Goal: Navigation & Orientation: Find specific page/section

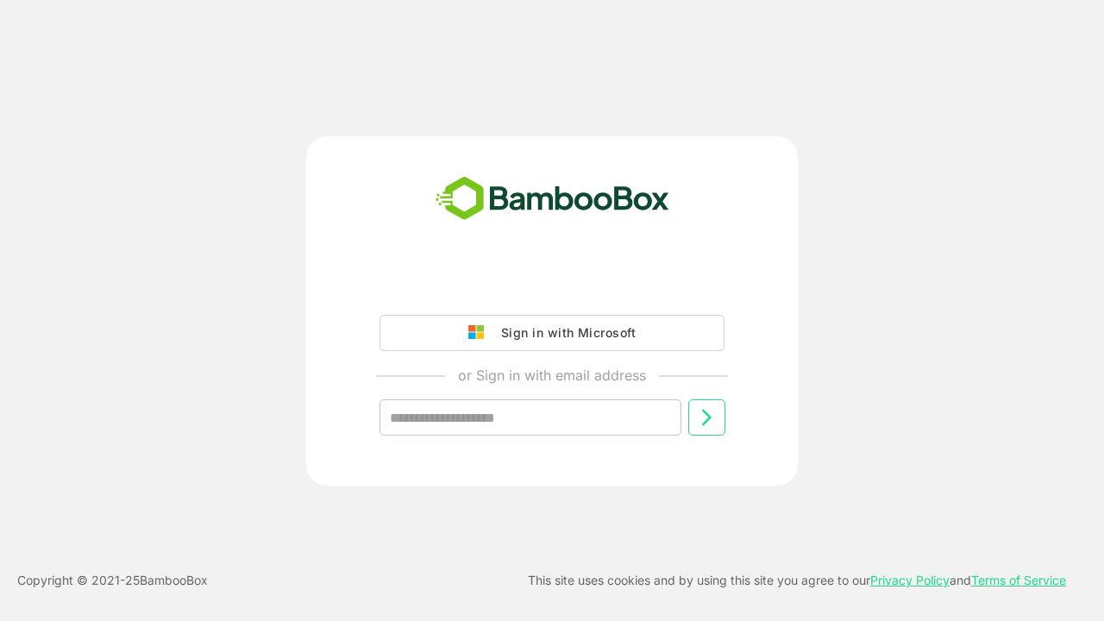
type input "**********"
click at [706, 417] on icon at bounding box center [706, 417] width 21 height 21
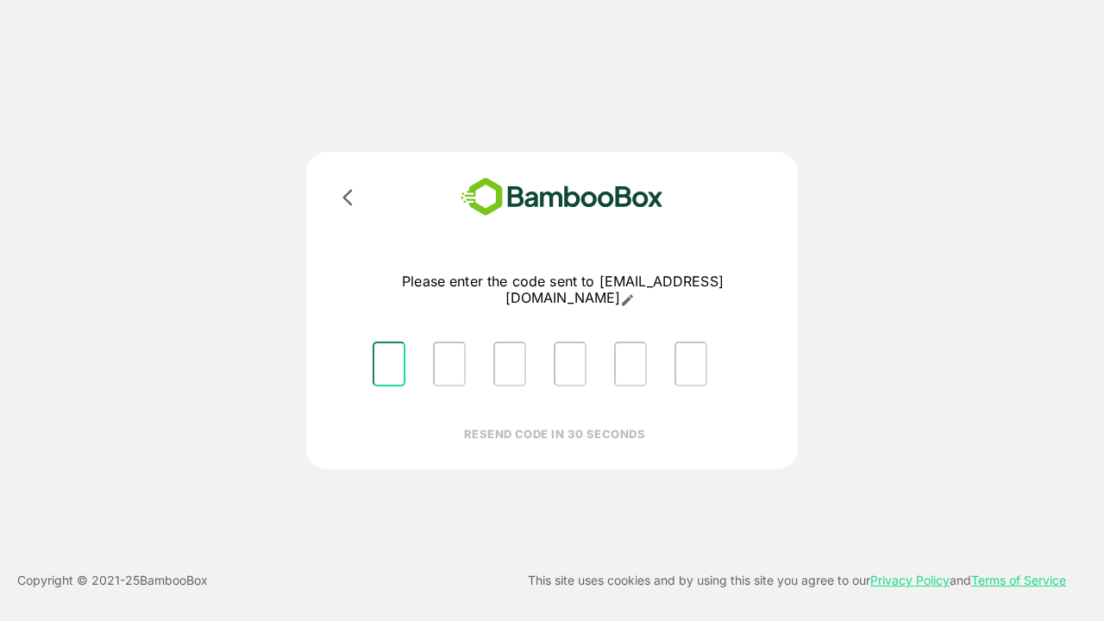
type input "*"
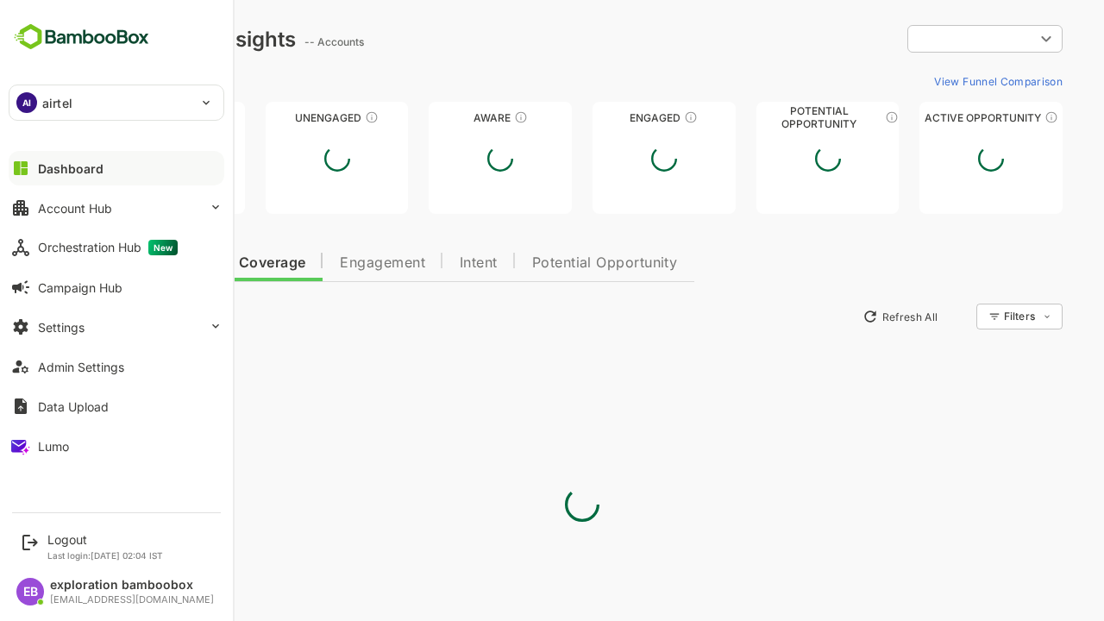
type input "**********"
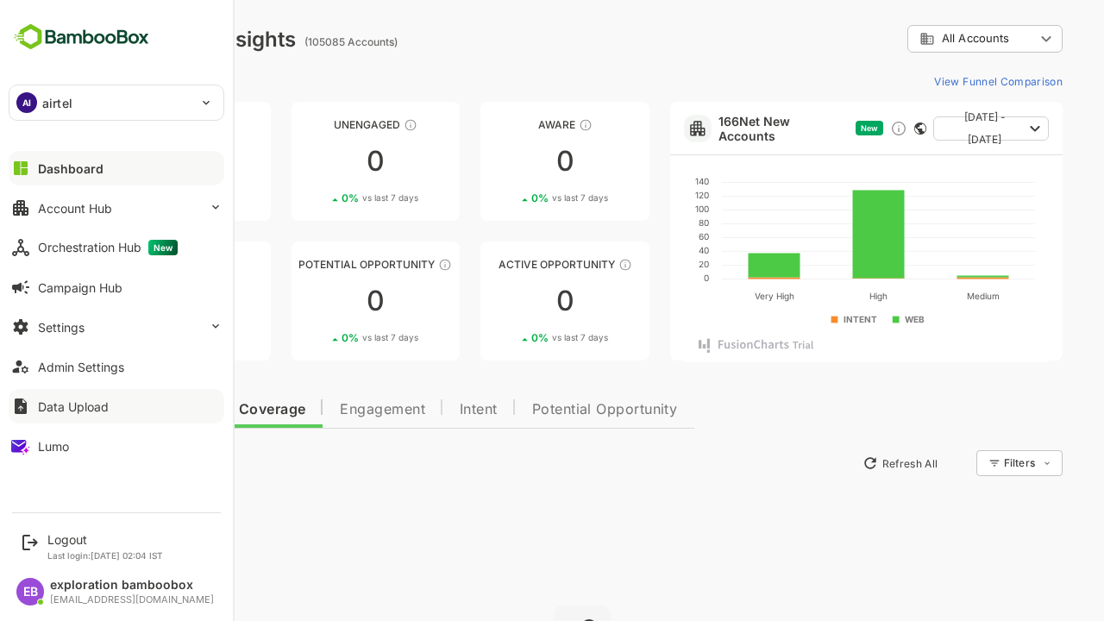
click at [212, 407] on div at bounding box center [216, 406] width 14 height 14
click at [774, 128] on link "166 Net New Accounts" at bounding box center [783, 128] width 130 height 29
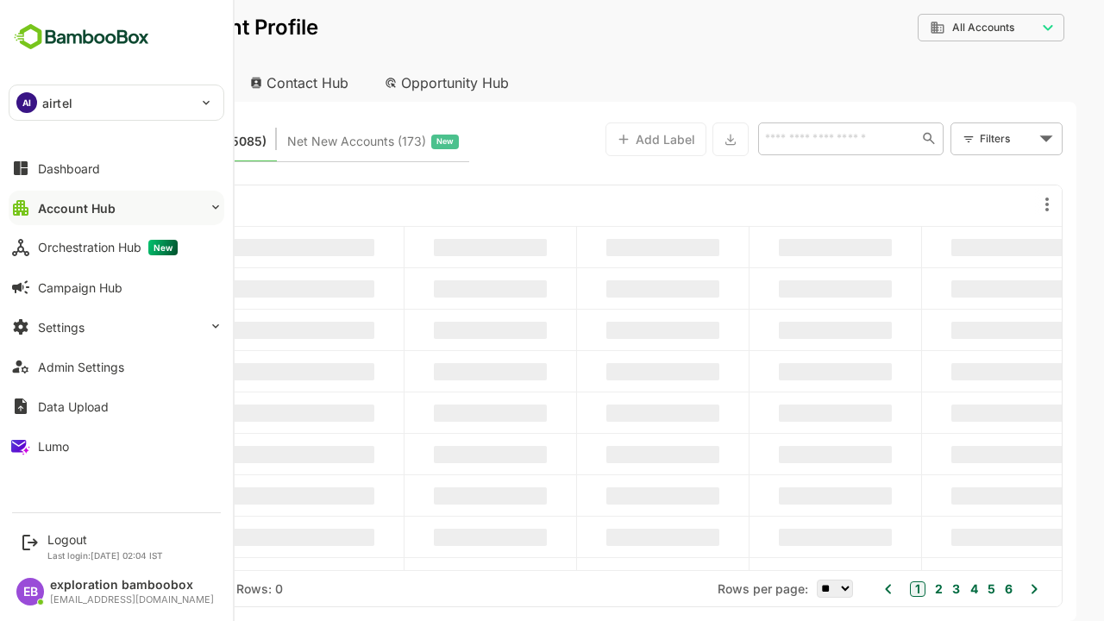
click at [300, 83] on div "Contact Hub" at bounding box center [300, 83] width 128 height 38
type input "**********"
click at [116, 208] on button "Account Hub" at bounding box center [117, 208] width 216 height 34
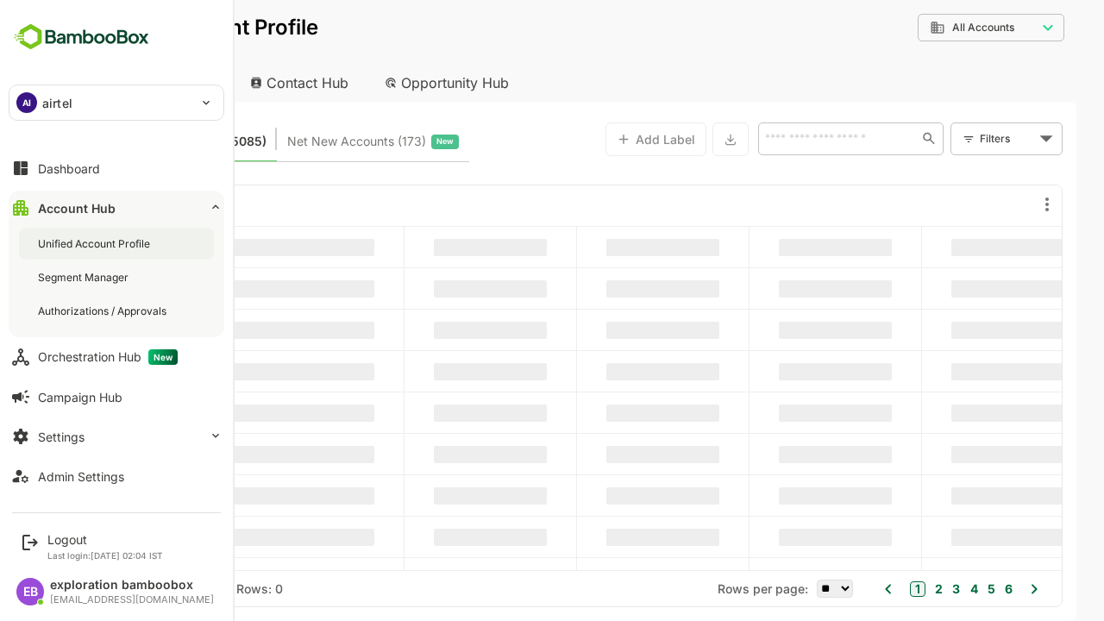
click at [96, 243] on div "Unified Account Profile" at bounding box center [96, 243] width 116 height 15
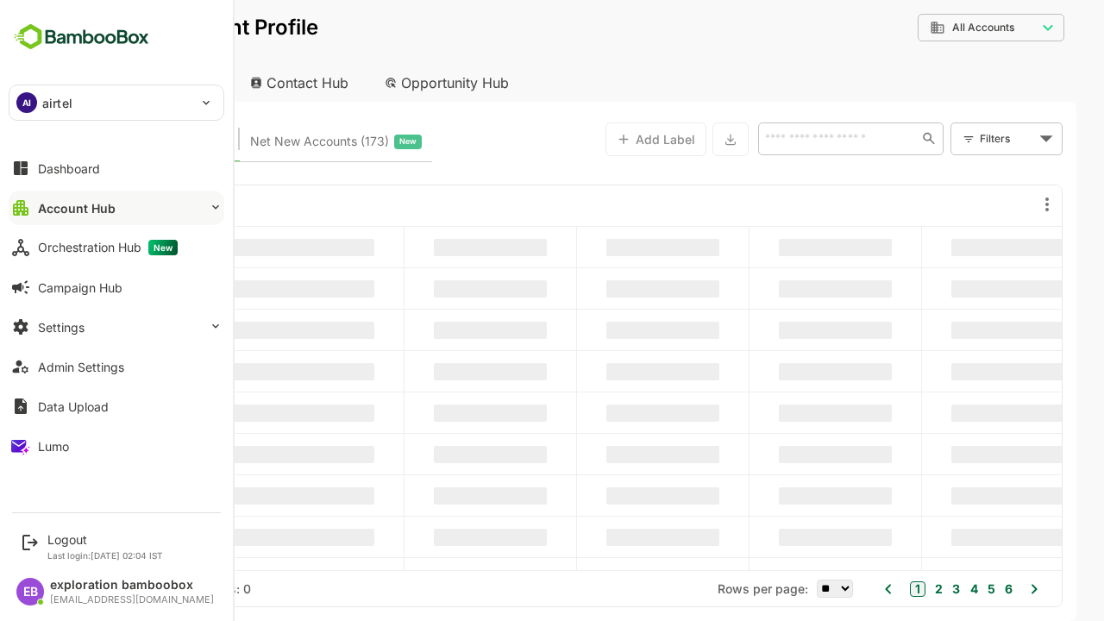
click at [116, 208] on button "Account Hub" at bounding box center [117, 208] width 216 height 34
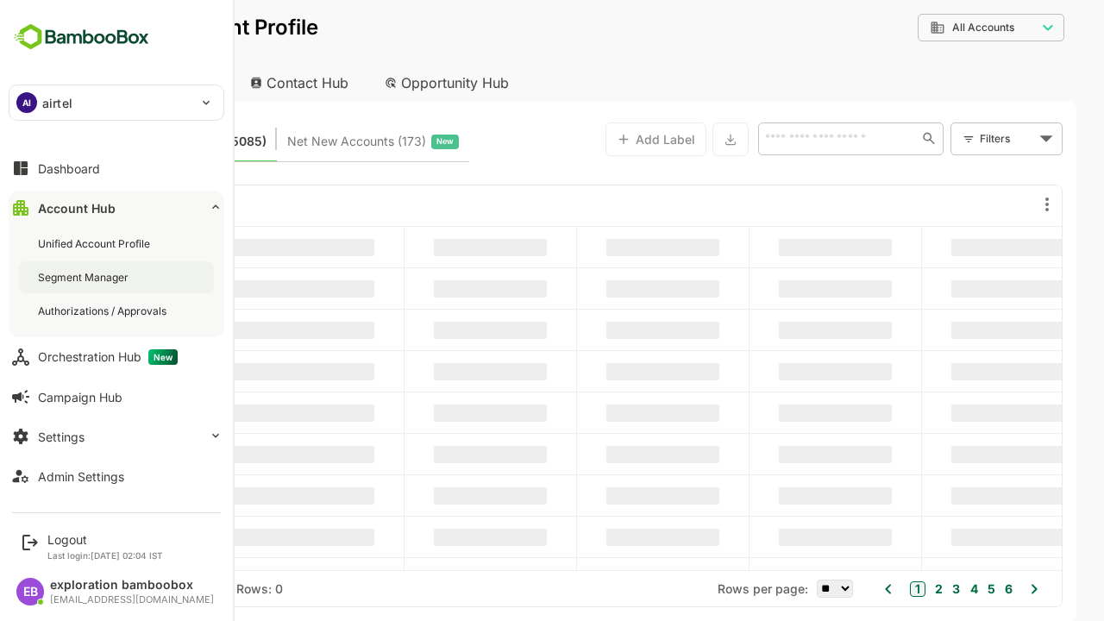
click at [85, 277] on div "Segment Manager" at bounding box center [85, 277] width 94 height 15
click at [103, 310] on div "Authorizations / Approvals" at bounding box center [104, 311] width 132 height 15
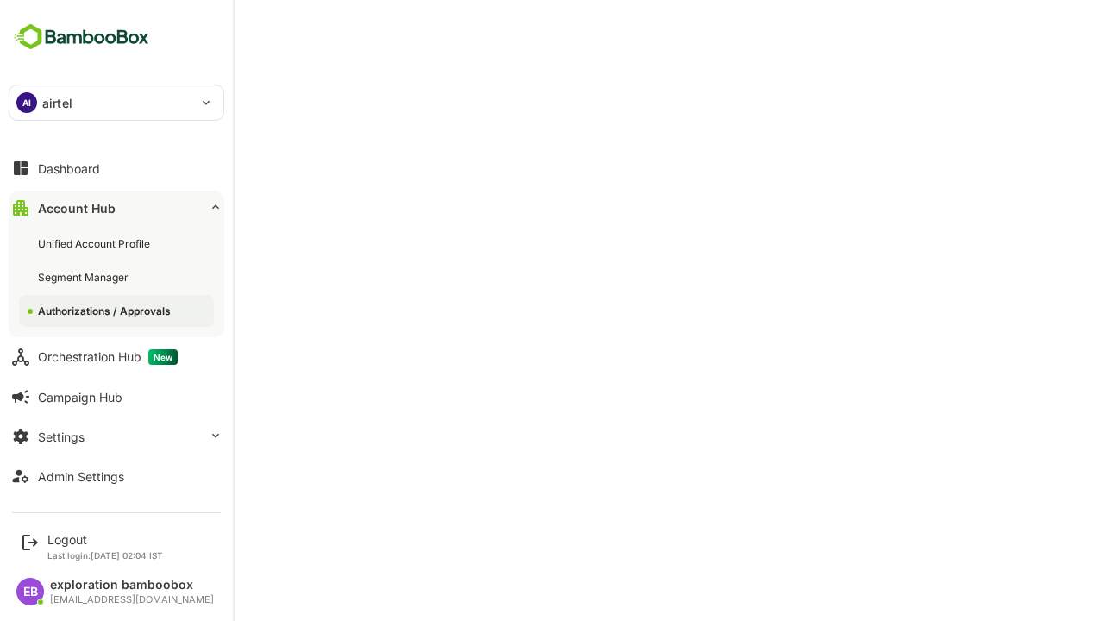
click at [116, 208] on button "Account Hub" at bounding box center [117, 208] width 216 height 34
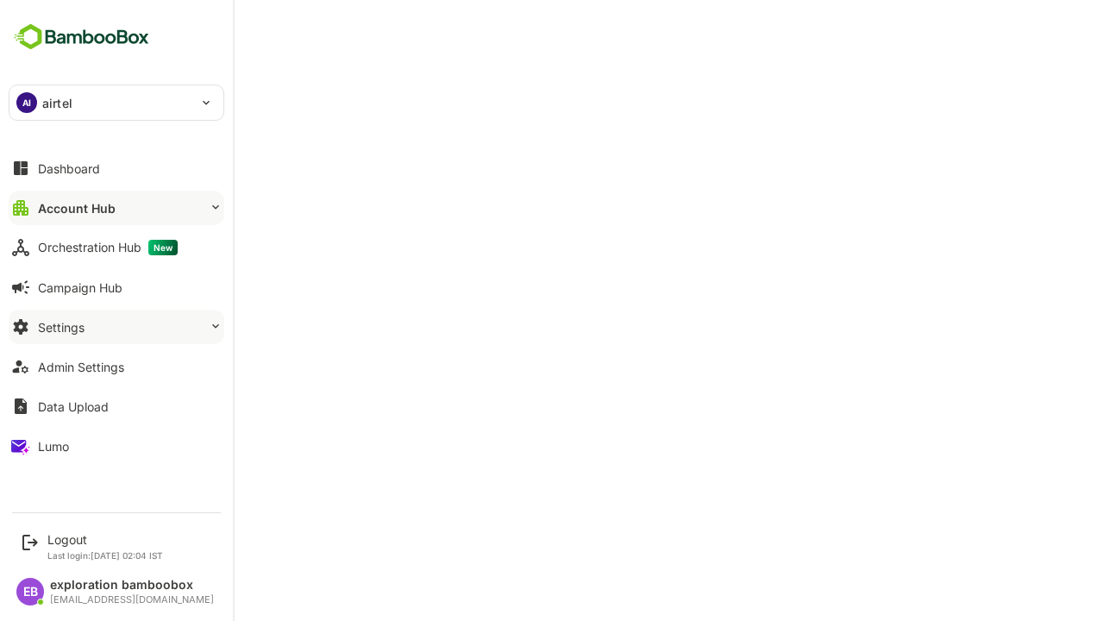
click at [116, 327] on button "Settings" at bounding box center [117, 327] width 216 height 34
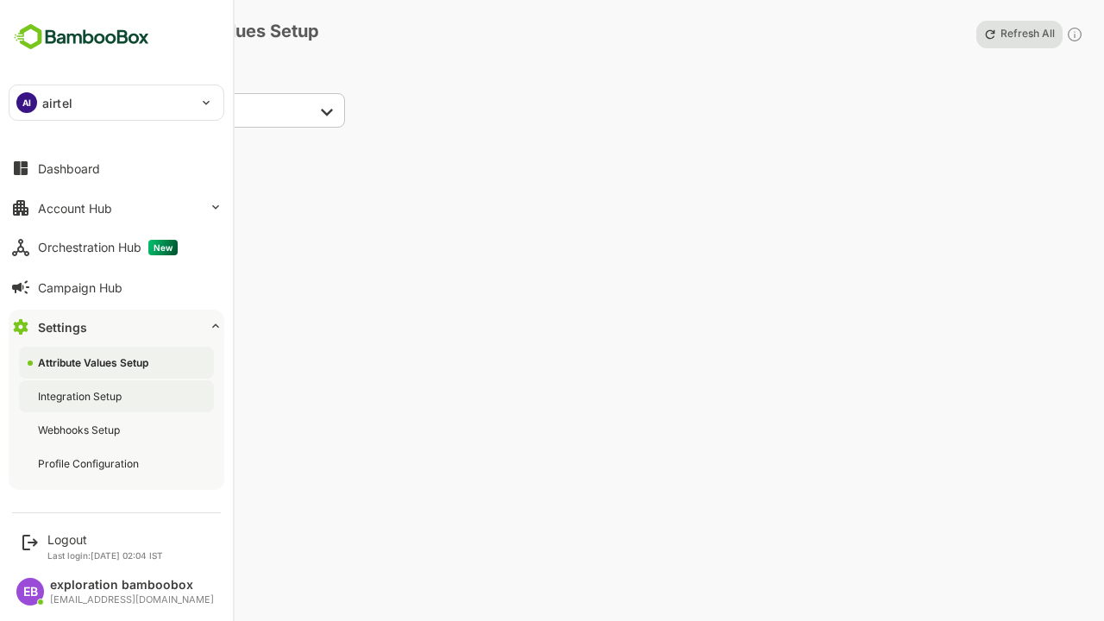
click at [81, 396] on div "Integration Setup" at bounding box center [81, 396] width 87 height 15
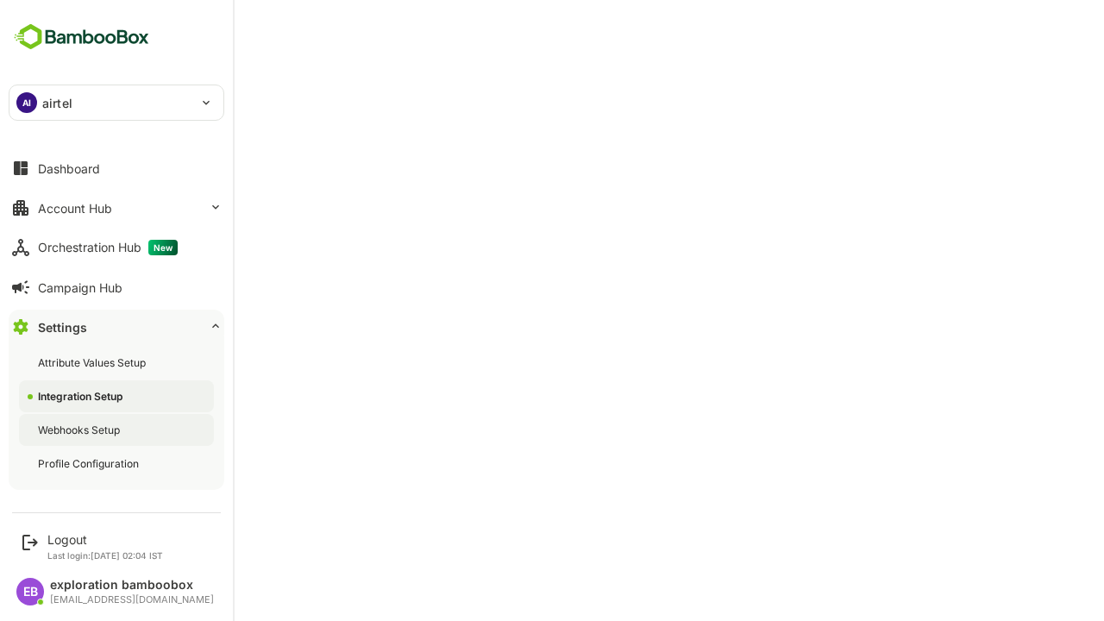
click at [80, 430] on div "Webhooks Setup" at bounding box center [80, 430] width 85 height 15
click at [90, 463] on div "Profile Configuration" at bounding box center [90, 463] width 104 height 15
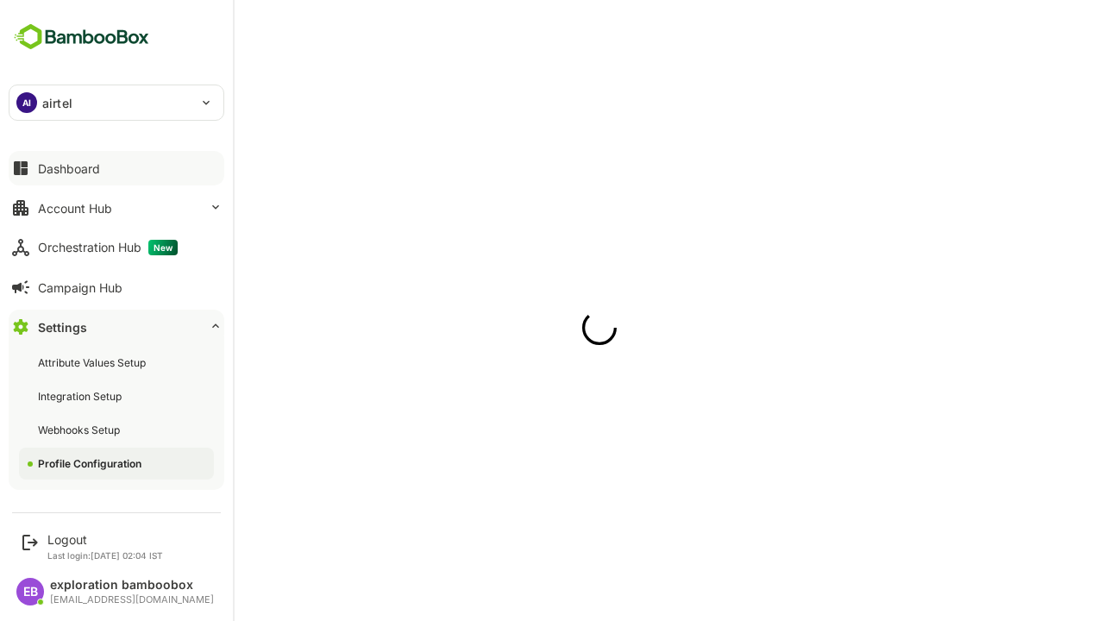
click at [116, 168] on button "Dashboard" at bounding box center [117, 168] width 216 height 34
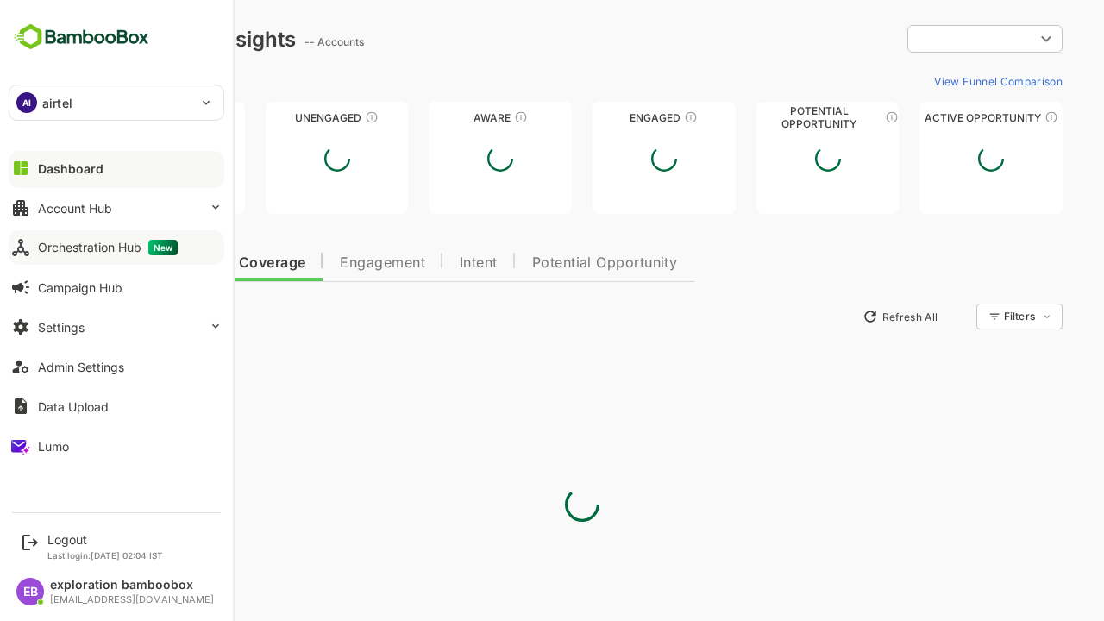
click at [107, 248] on div "Orchestration Hub New" at bounding box center [108, 248] width 140 height 16
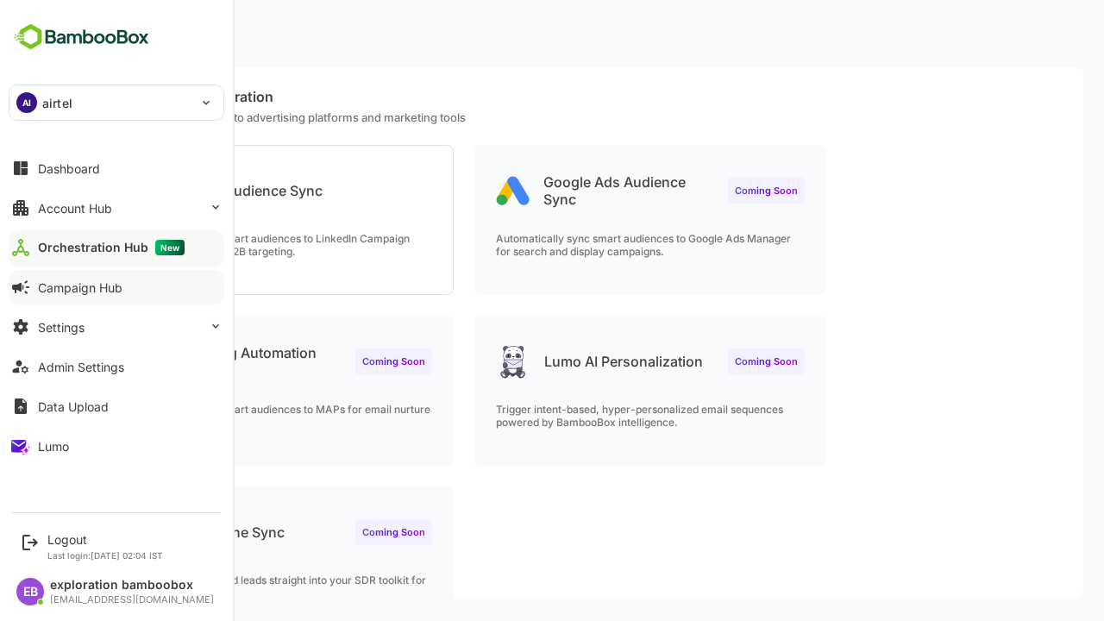
click at [79, 287] on div "Campaign Hub" at bounding box center [80, 287] width 85 height 15
